Goal: Navigation & Orientation: Understand site structure

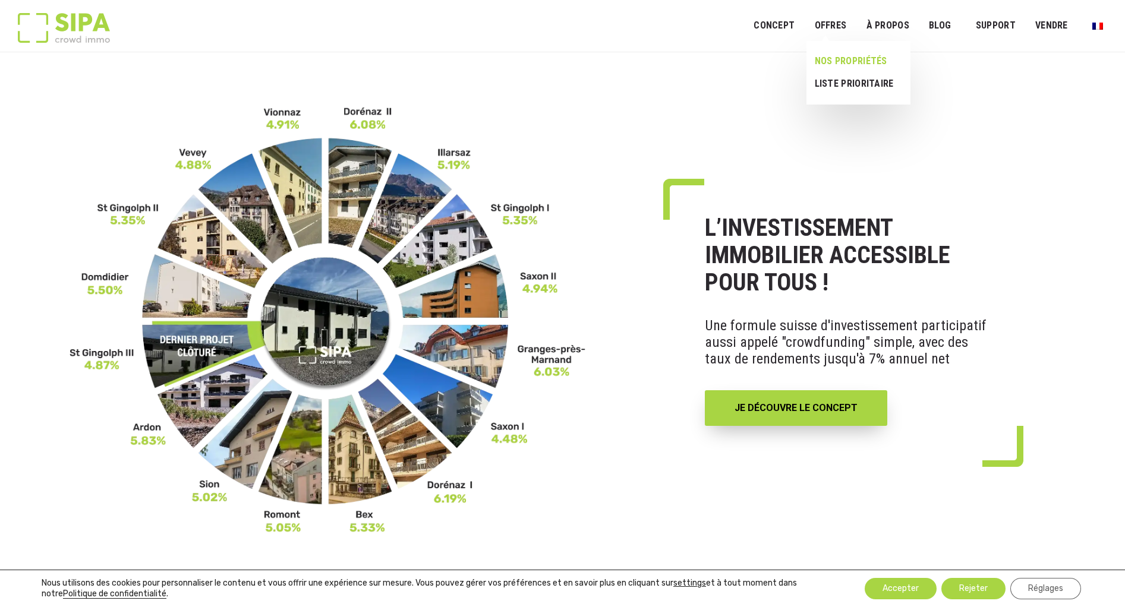
click at [836, 62] on link "NOS PROPRIÉTÉS" at bounding box center [853, 61] width 94 height 23
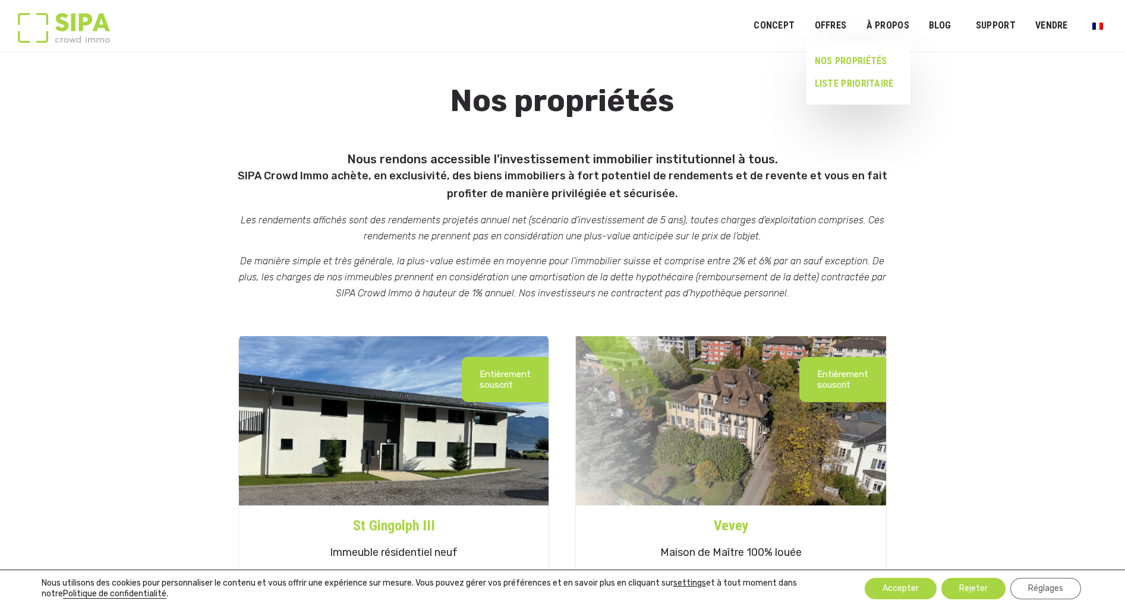
click at [840, 81] on link "LISTE PRIORITAIRE" at bounding box center [853, 83] width 94 height 23
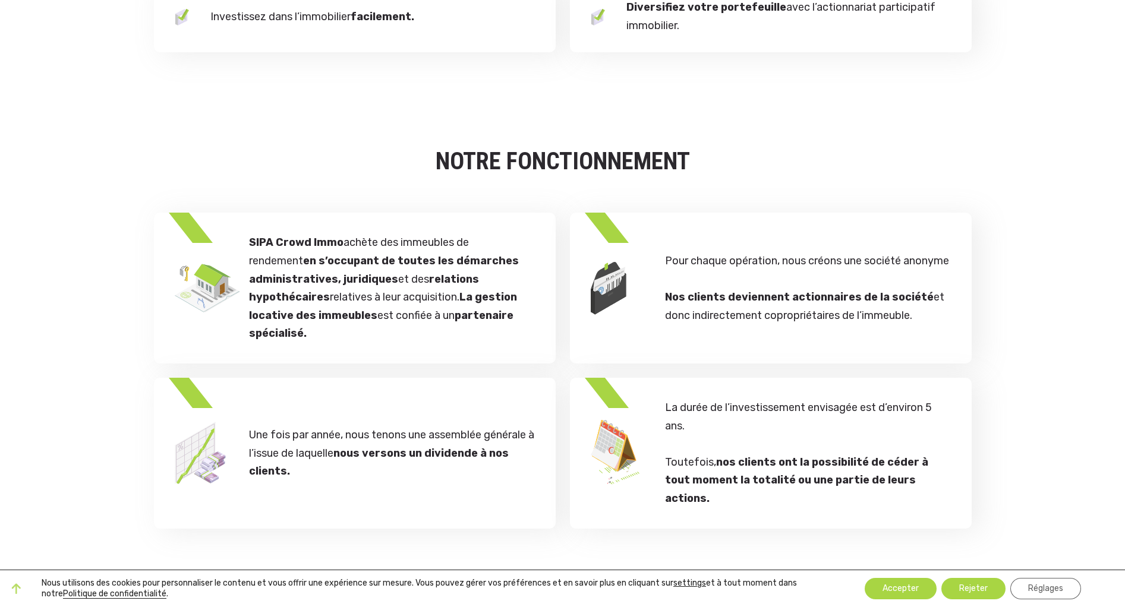
scroll to position [1545, 0]
click at [906, 589] on button "Accepter" at bounding box center [901, 588] width 72 height 21
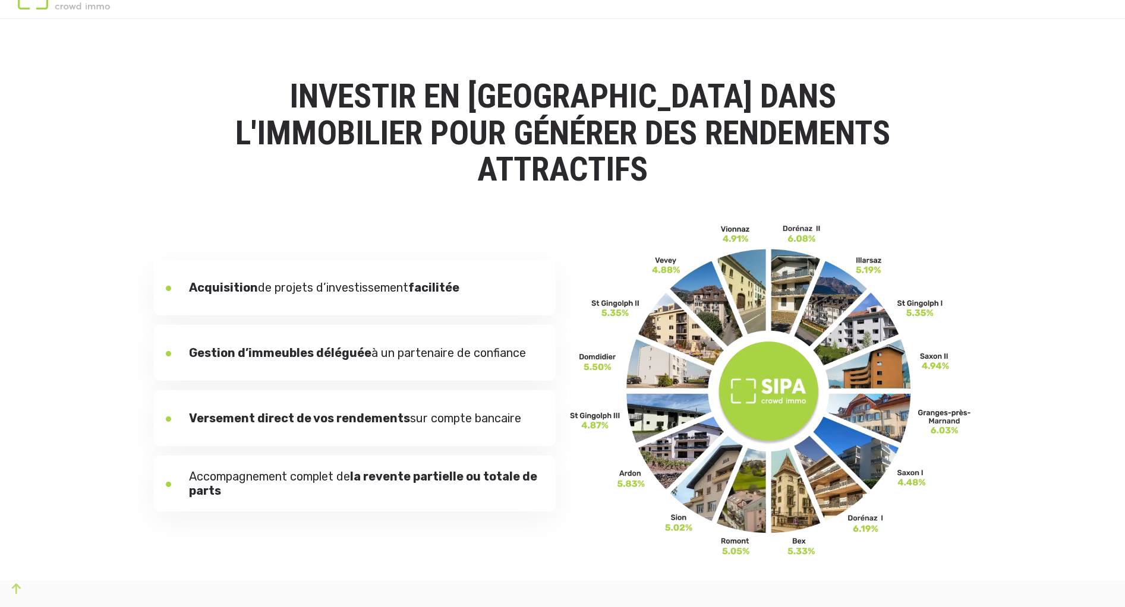
scroll to position [0, 0]
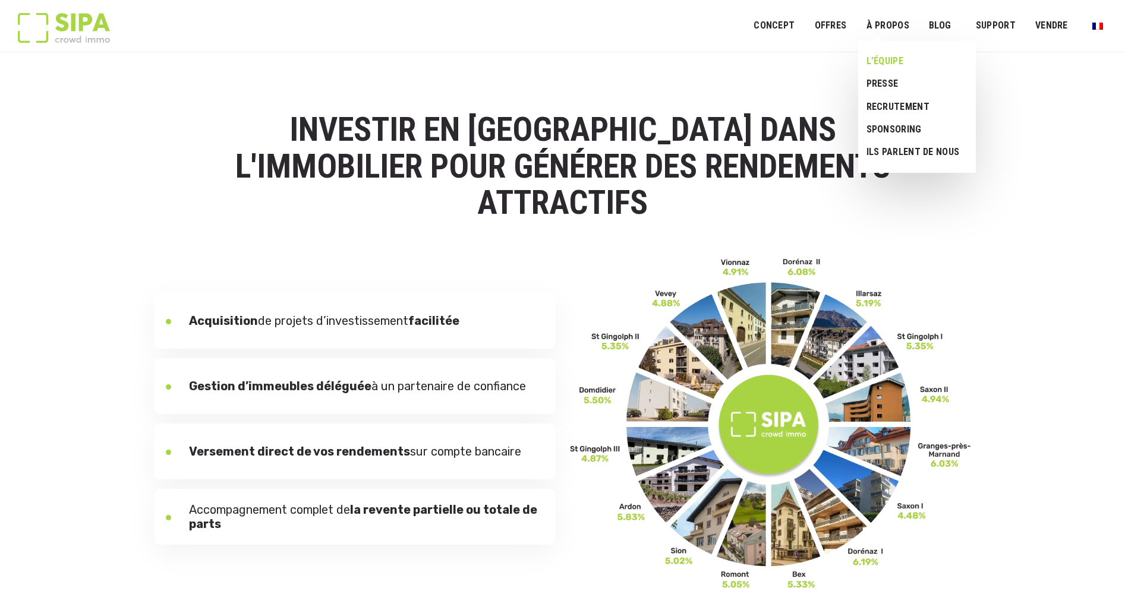
click at [893, 64] on link "L’ÉQUIPE" at bounding box center [912, 61] width 109 height 23
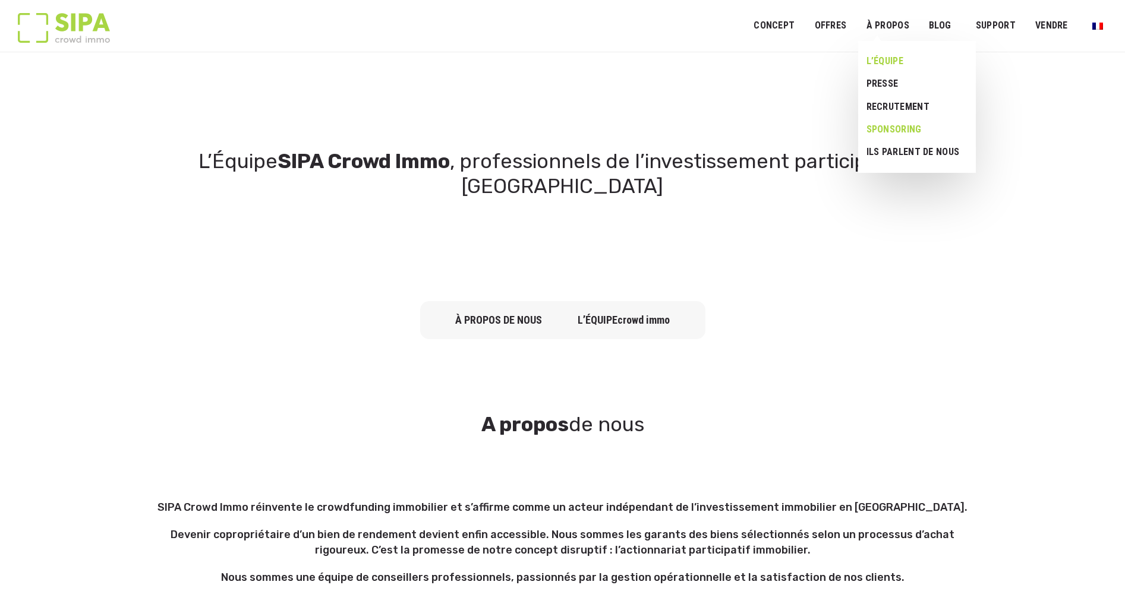
click at [884, 133] on link "Sponsoring" at bounding box center [912, 129] width 109 height 23
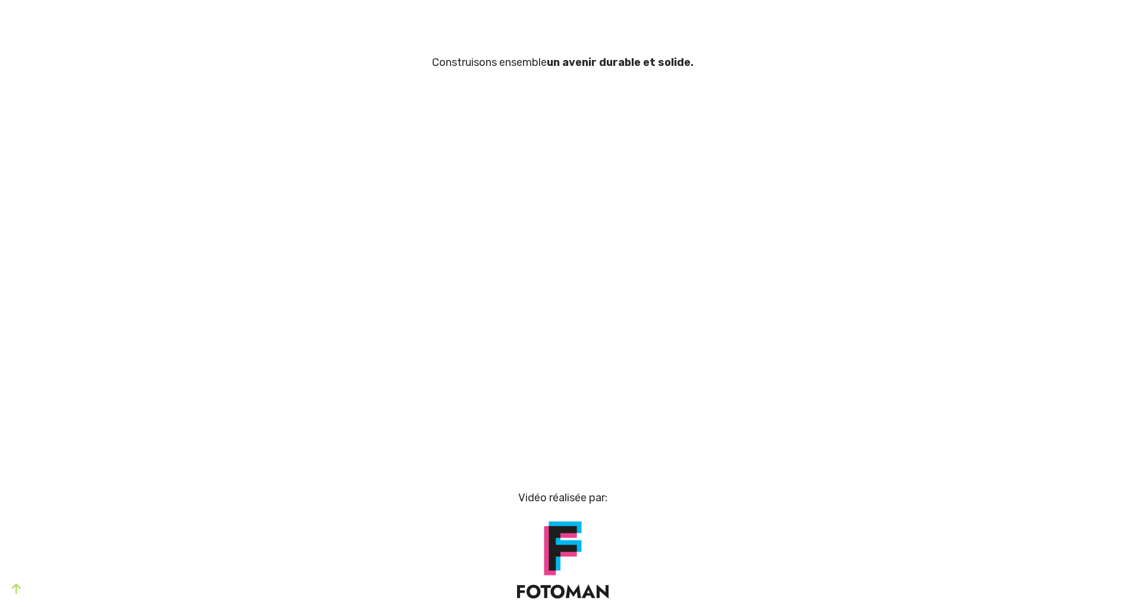
scroll to position [2199, 0]
